Goal: Check status

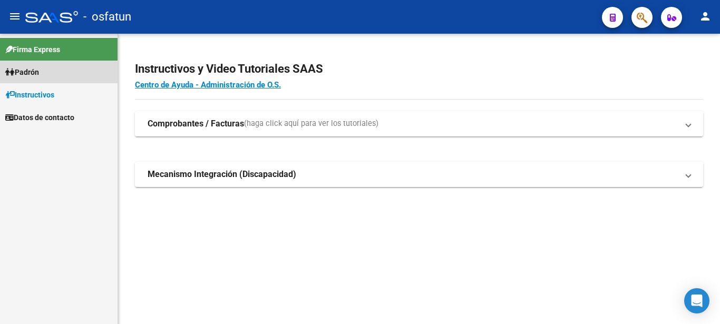
click at [51, 74] on link "Padrón" at bounding box center [59, 72] width 118 height 23
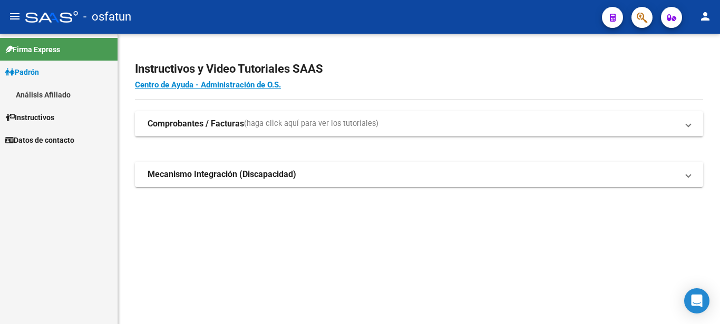
click at [63, 91] on link "Análisis Afiliado" at bounding box center [59, 94] width 118 height 23
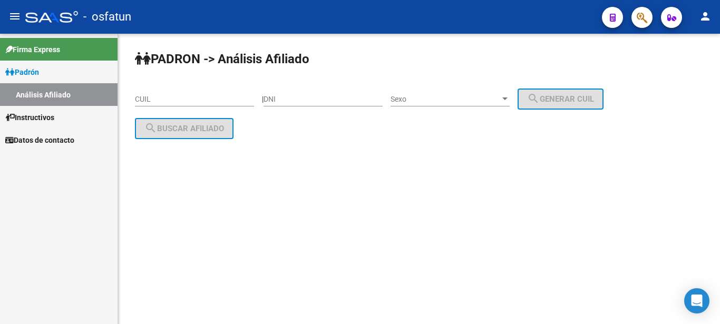
click at [166, 98] on input "CUIL" at bounding box center [194, 99] width 119 height 9
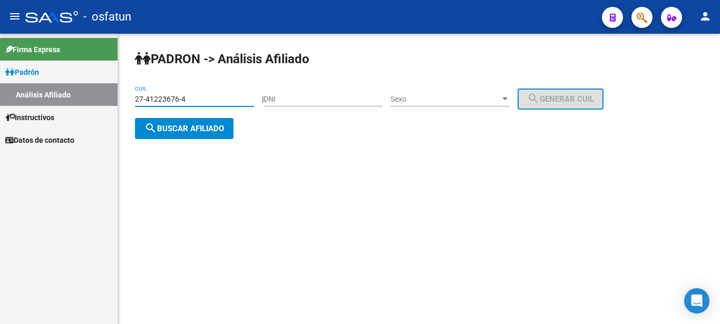
type input "27-41223676-4"
click at [156, 132] on mat-icon "search" at bounding box center [150, 128] width 13 height 13
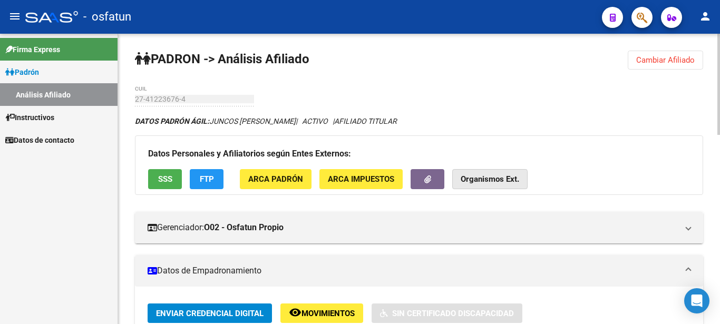
click at [460, 180] on button "Organismos Ext." at bounding box center [489, 179] width 75 height 20
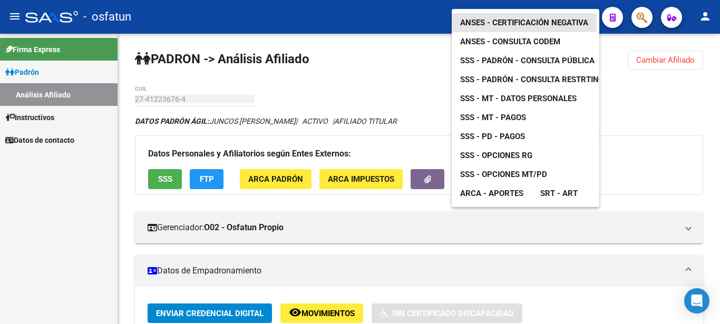
click at [508, 18] on span "ANSES - Certificación Negativa" at bounding box center [524, 22] width 128 height 9
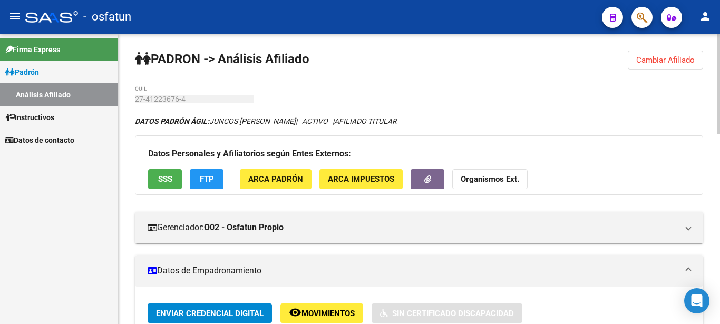
click at [493, 182] on strong "Organismos Ext." at bounding box center [490, 179] width 59 height 9
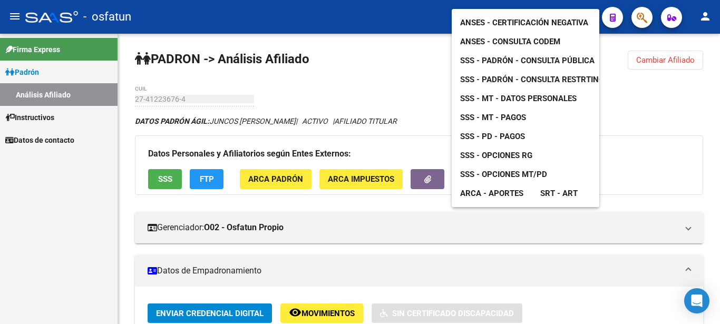
click at [507, 94] on span "SSS - MT - Datos Personales" at bounding box center [518, 98] width 117 height 9
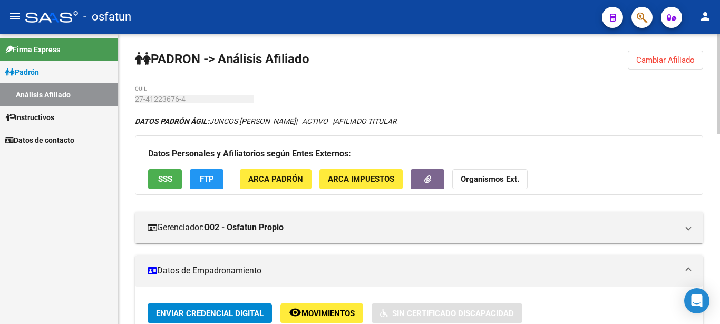
click at [502, 180] on strong "Organismos Ext." at bounding box center [490, 179] width 59 height 9
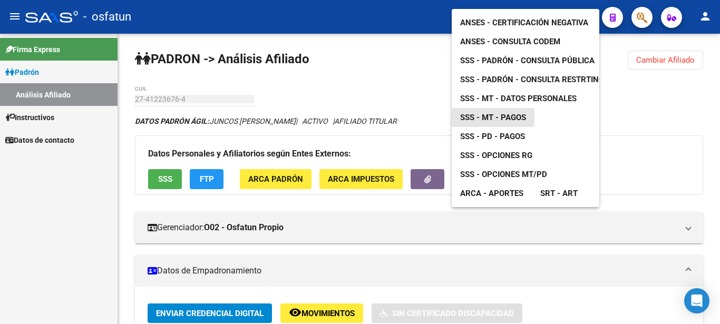
click at [507, 113] on span "SSS - MT - Pagos" at bounding box center [493, 117] width 66 height 9
